Goal: Task Accomplishment & Management: Manage account settings

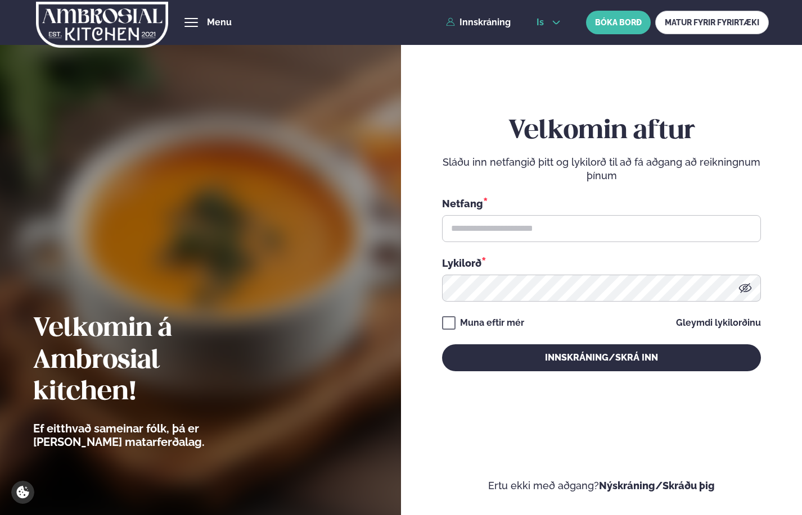
click at [555, 19] on icon at bounding box center [555, 22] width 9 height 9
click at [548, 43] on link "en" at bounding box center [548, 42] width 42 height 22
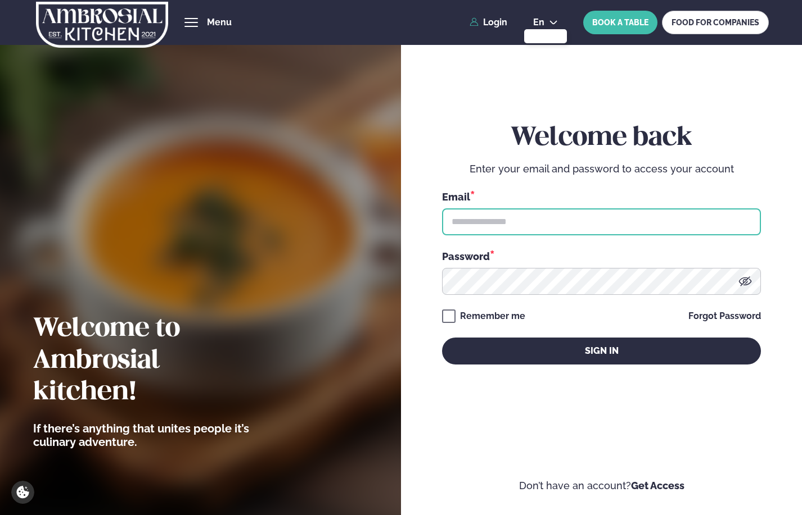
click at [492, 228] on input "text" at bounding box center [601, 222] width 319 height 27
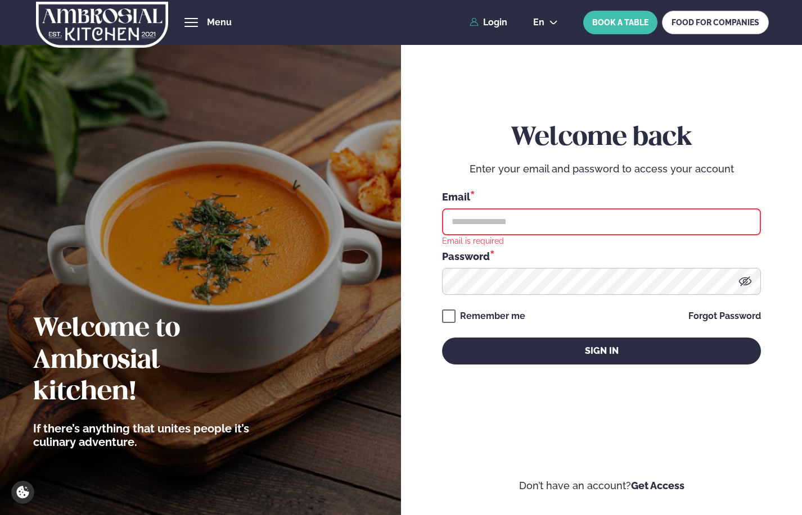
type input "**********"
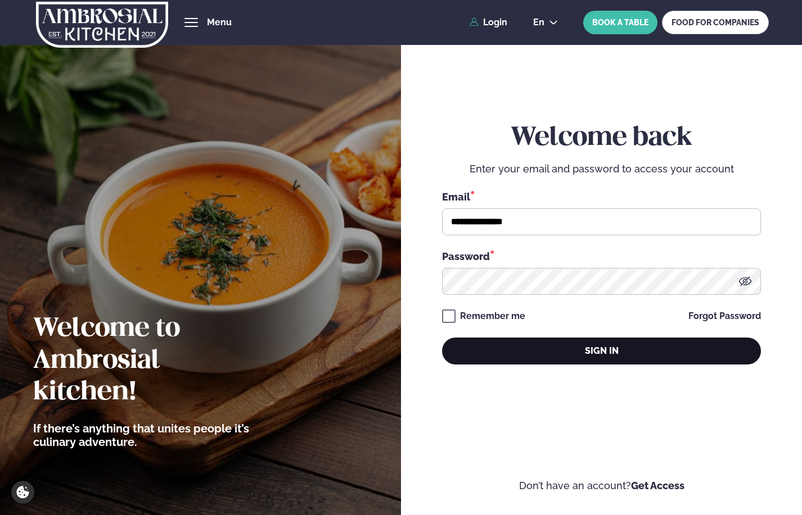
click at [494, 346] on button "Sign in" at bounding box center [601, 351] width 319 height 27
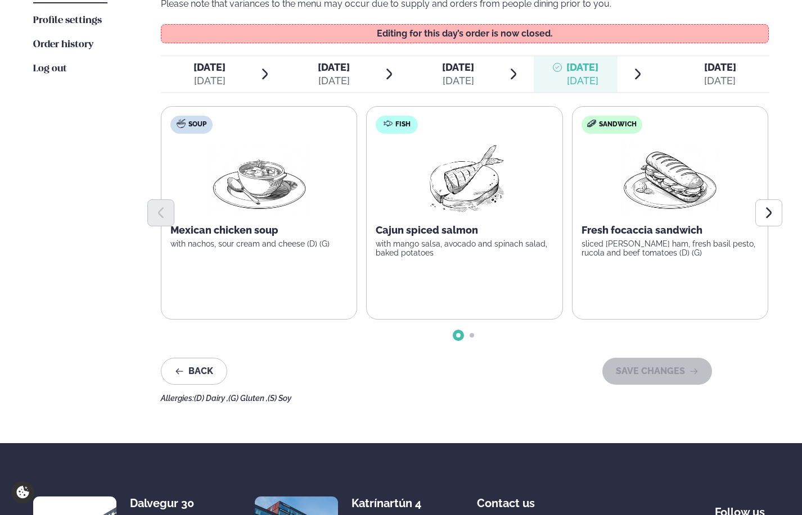
scroll to position [336, 0]
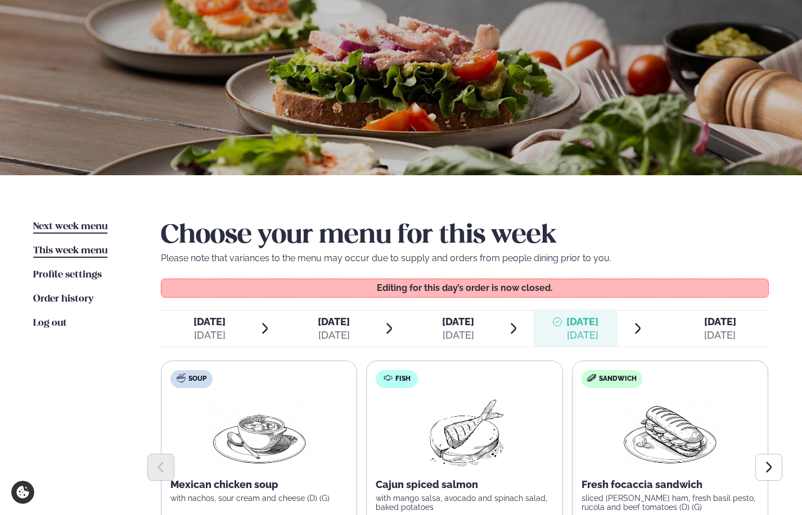
click at [83, 227] on span "Next week menu" at bounding box center [70, 227] width 74 height 10
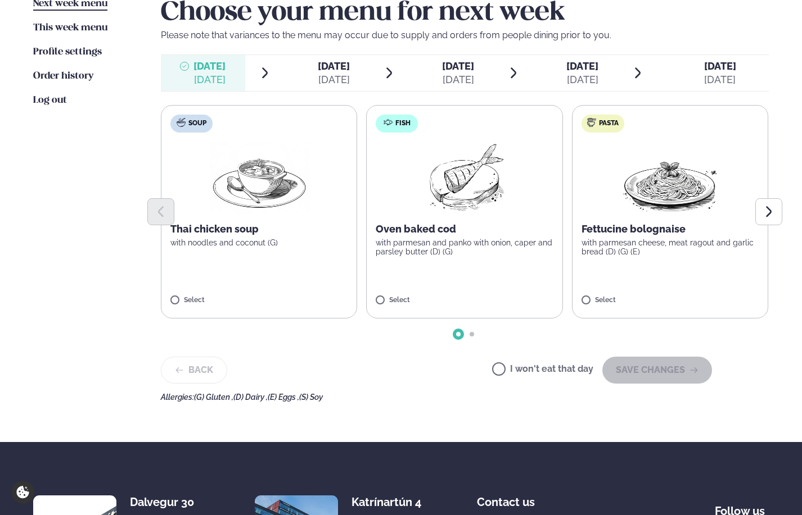
scroll to position [297, 0]
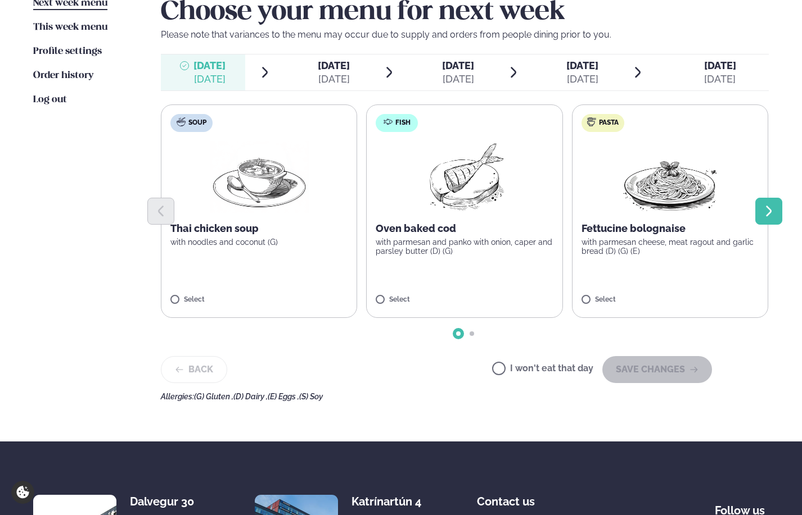
click at [767, 207] on icon "Next slide" at bounding box center [769, 211] width 6 height 11
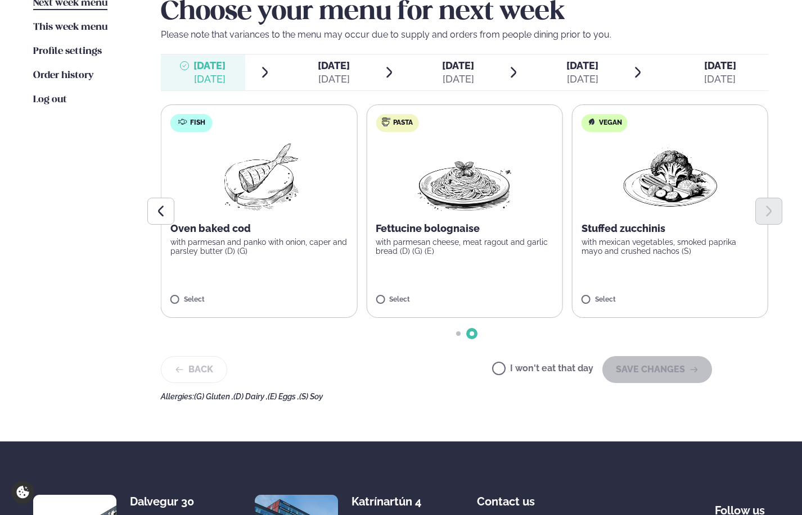
click at [218, 261] on label "Fish Oven baked cod with parmesan and panko with onion, caper and parsley butte…" at bounding box center [259, 212] width 196 height 214
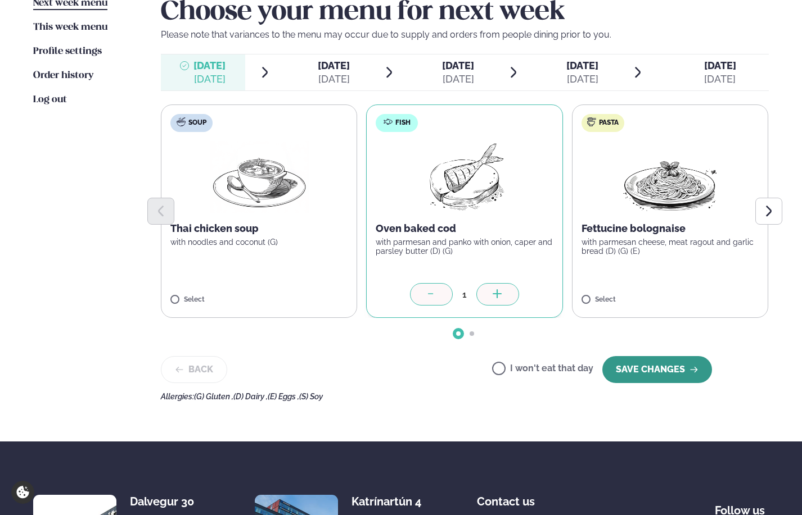
click at [630, 365] on button "SAVE CHANGES" at bounding box center [657, 369] width 110 height 27
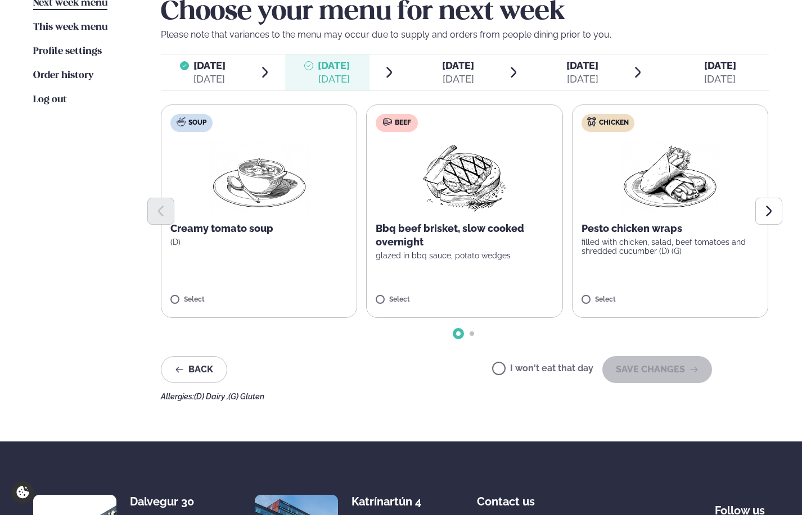
click at [467, 255] on p "glazed in bbq sauce, potato wedges" at bounding box center [463, 255] width 177 height 9
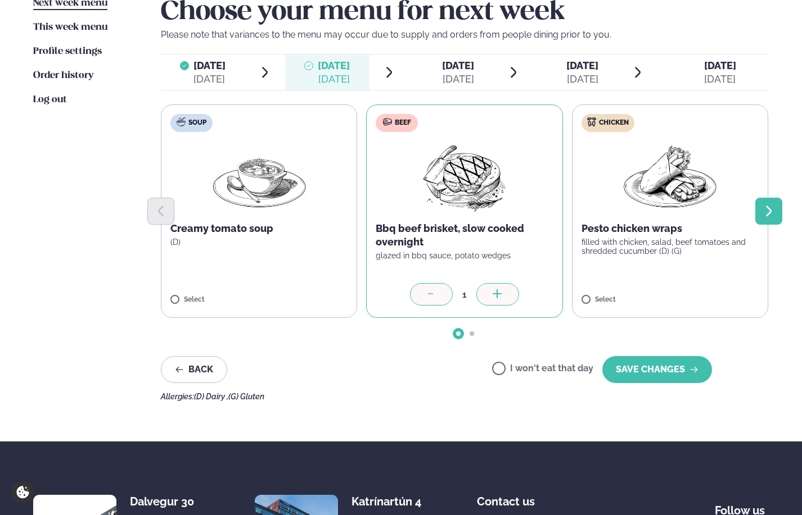
click at [767, 215] on icon "Next slide" at bounding box center [769, 211] width 6 height 11
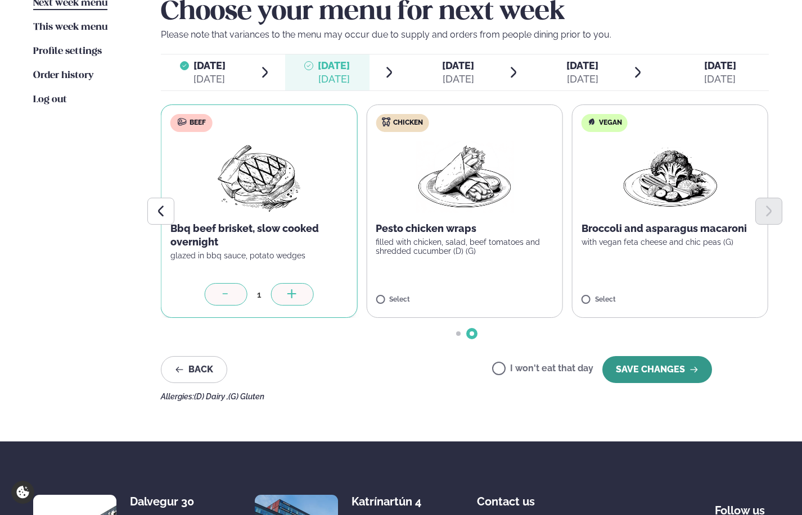
click at [656, 369] on button "SAVE CHANGES" at bounding box center [657, 369] width 110 height 27
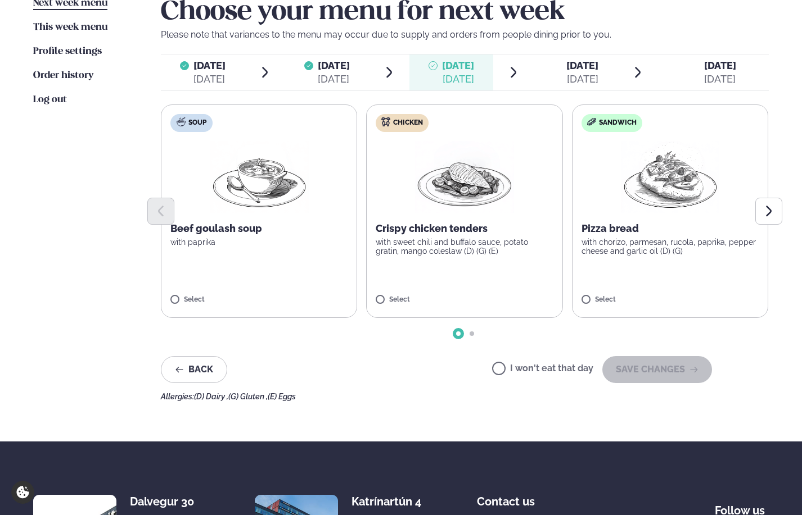
click at [527, 266] on label "Chicken Crispy chicken tenders with sweet chili and buffalo sauce, potato grati…" at bounding box center [464, 212] width 196 height 214
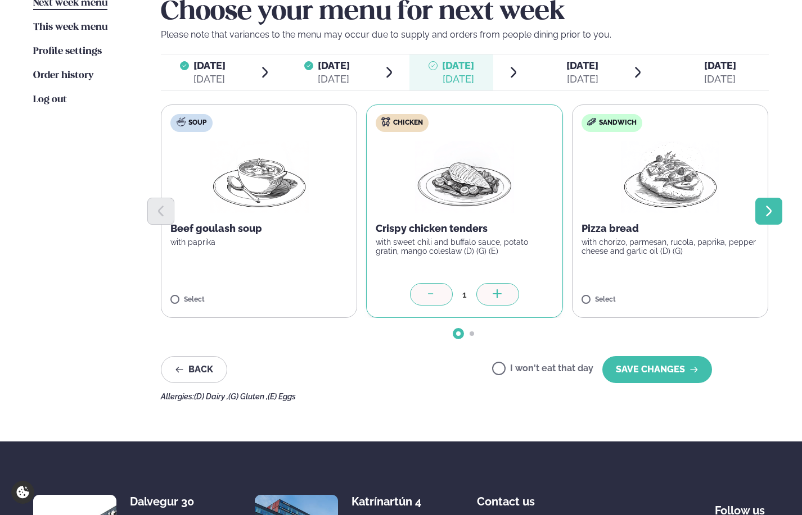
click at [761, 215] on button "Next slide" at bounding box center [768, 211] width 27 height 27
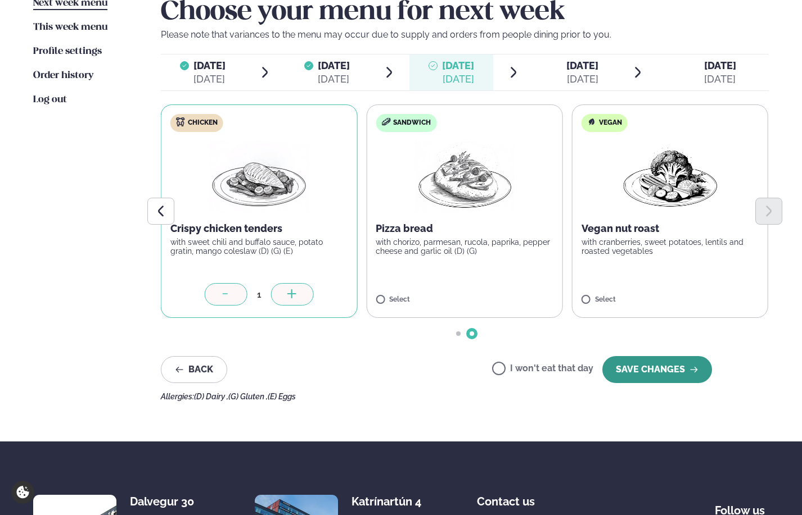
click at [654, 373] on button "SAVE CHANGES" at bounding box center [657, 369] width 110 height 27
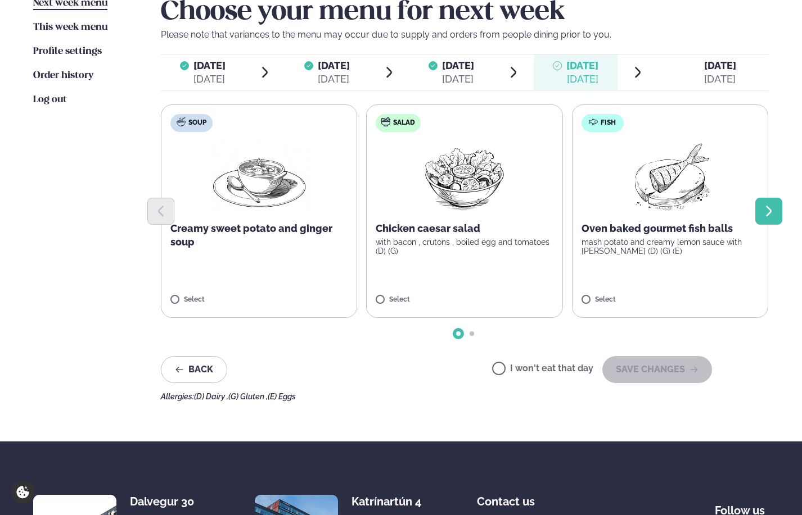
click at [766, 214] on icon "Next slide" at bounding box center [768, 211] width 13 height 13
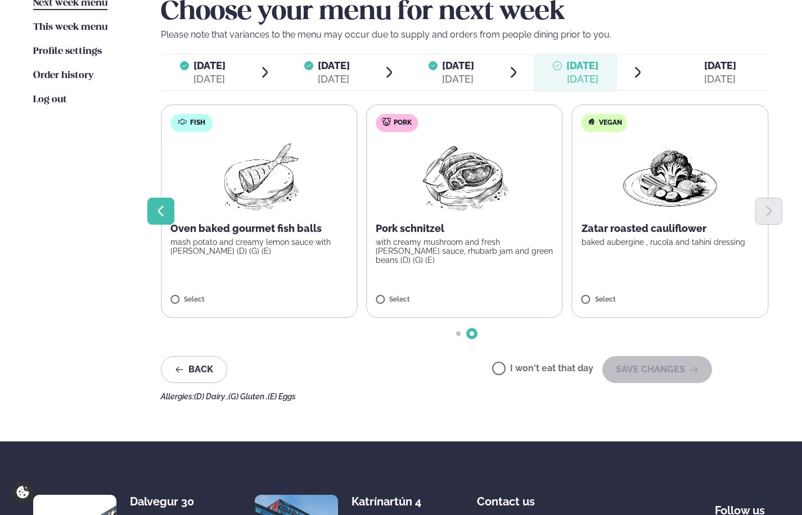
click at [167, 214] on icon "Previous slide" at bounding box center [160, 211] width 13 height 13
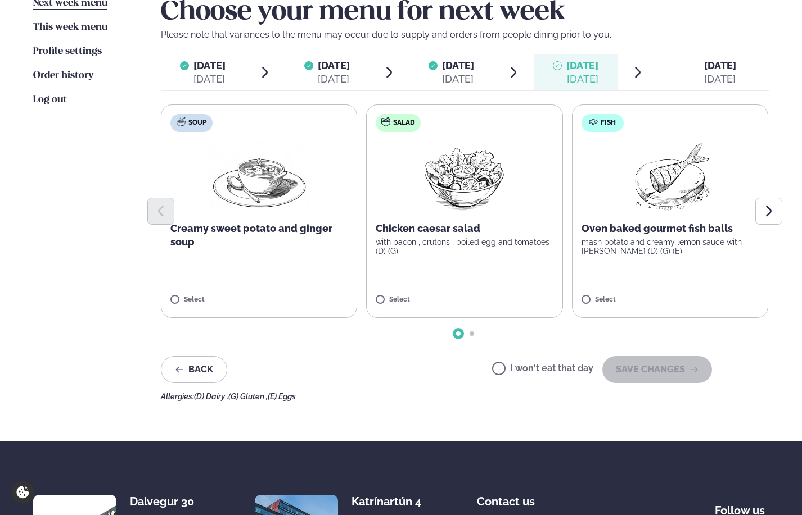
click at [227, 264] on label "Soup Creamy sweet potato and ginger soup Select" at bounding box center [259, 212] width 196 height 214
click at [167, 294] on label "Soup Creamy sweet potato and ginger soup Select" at bounding box center [259, 212] width 196 height 214
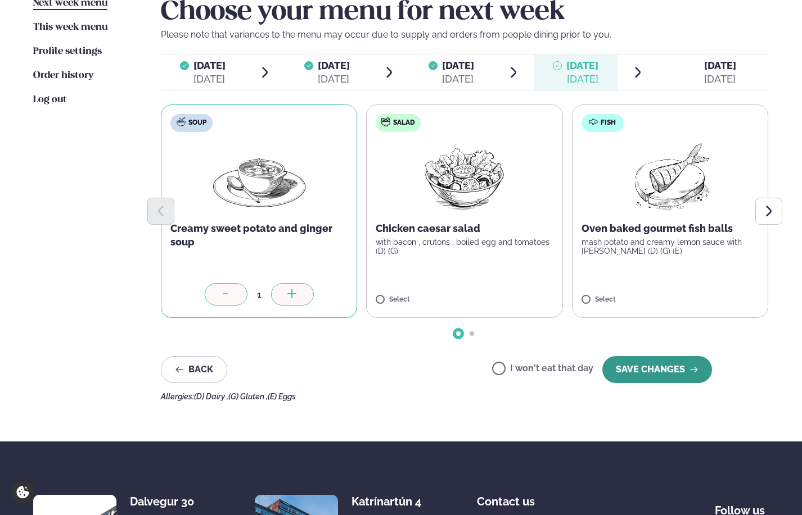
click at [648, 358] on button "SAVE CHANGES" at bounding box center [657, 369] width 110 height 27
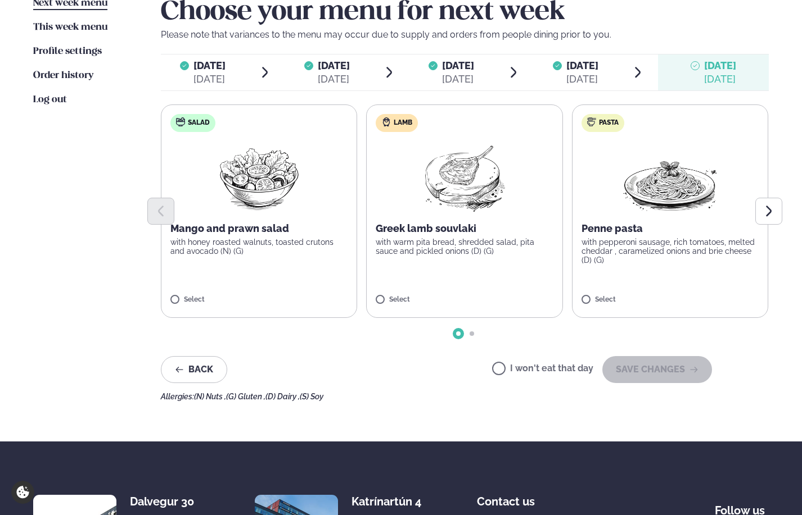
click at [773, 196] on div "Next week menu Next week This week menu This week Profile settings Settings Ord…" at bounding box center [401, 197] width 802 height 490
click at [764, 219] on button "Next slide" at bounding box center [768, 211] width 27 height 27
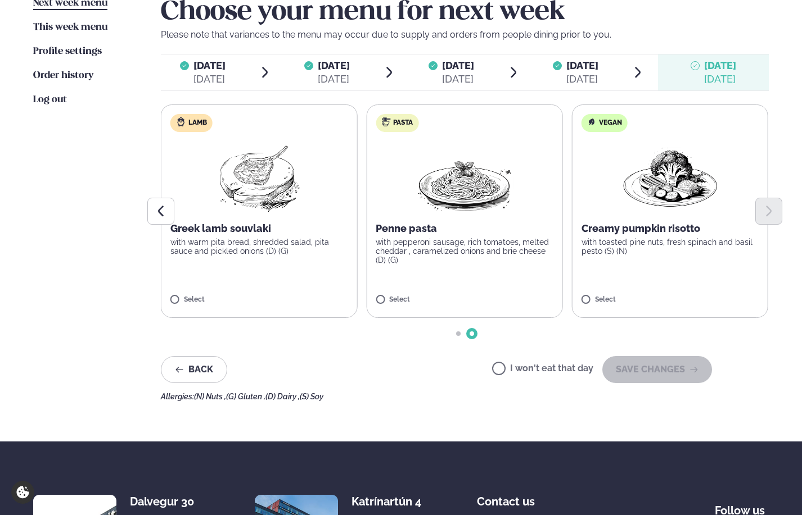
click at [659, 246] on p "with toasted pine nuts, fresh spinach and basil pesto (S) (N)" at bounding box center [669, 247] width 177 height 18
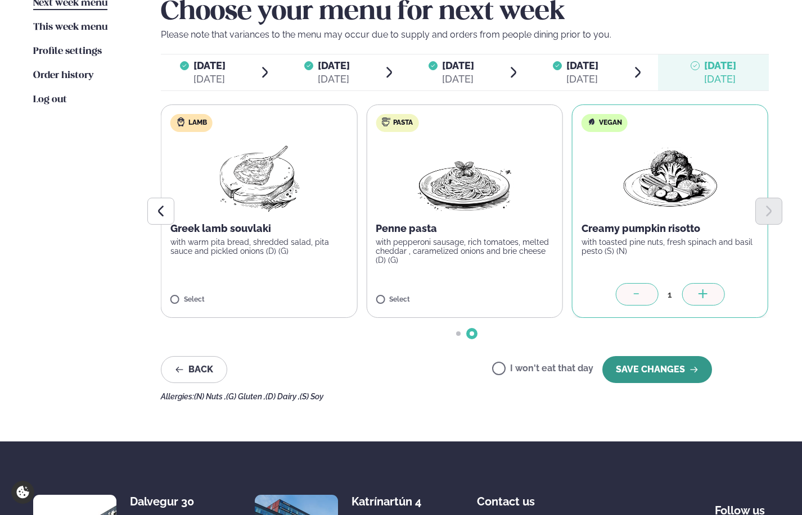
click at [617, 374] on button "SAVE CHANGES" at bounding box center [657, 369] width 110 height 27
